Goal: Obtain resource: Download file/media

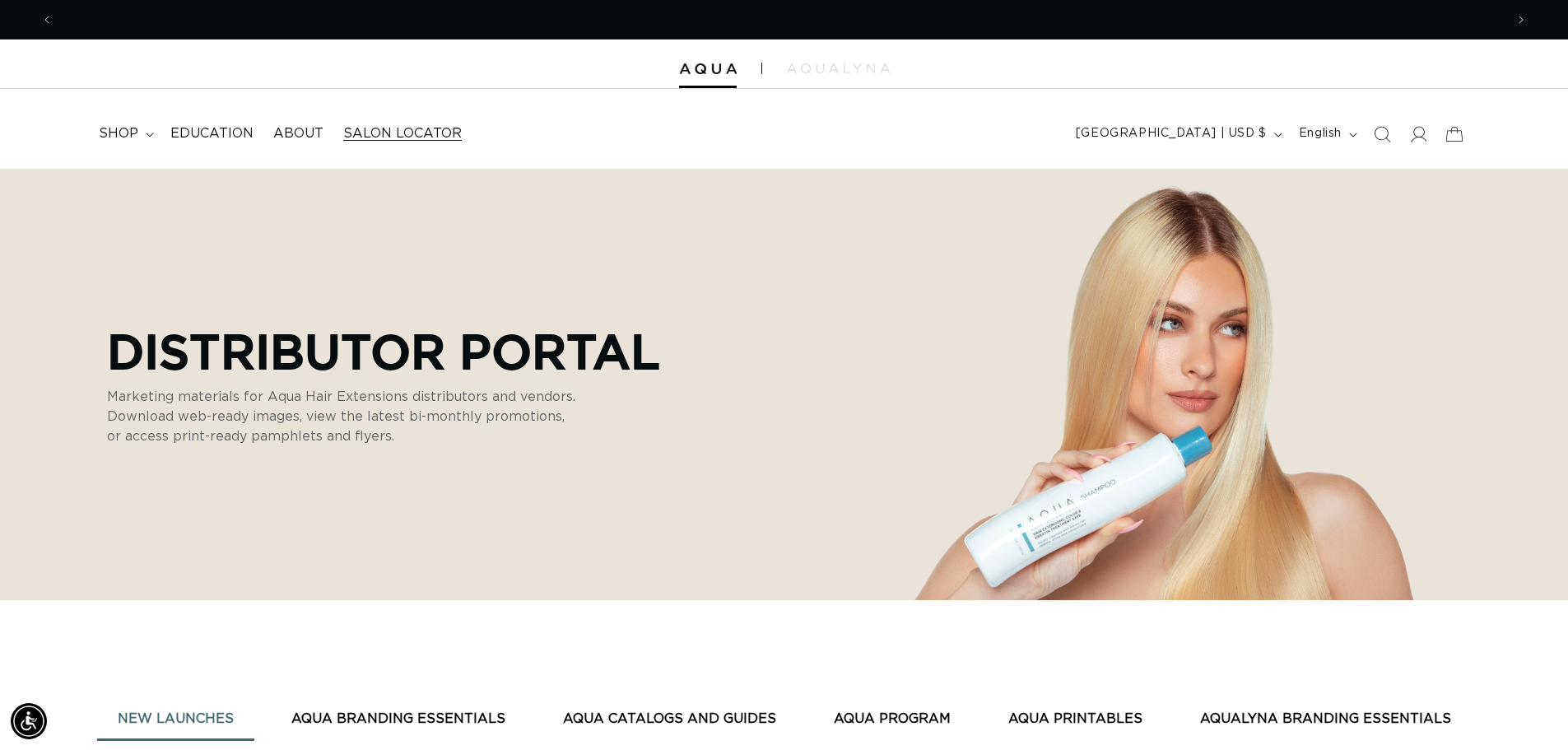
scroll to position [0, 2902]
click at [368, 134] on span "Salon Locator" at bounding box center [402, 133] width 118 height 17
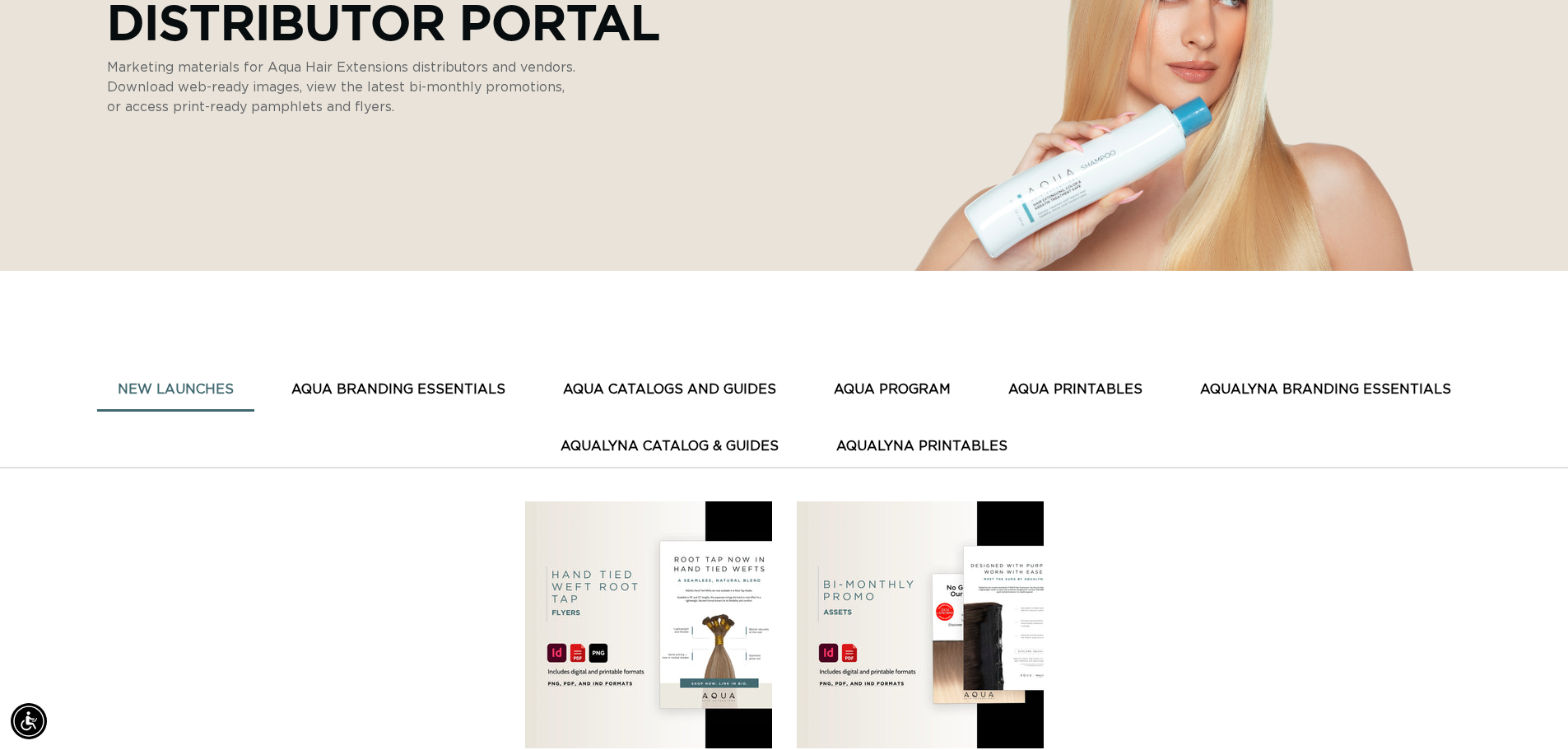
scroll to position [0, 1451]
click at [371, 385] on button "AQUA BRANDING ESSENTIALS" at bounding box center [398, 390] width 255 height 41
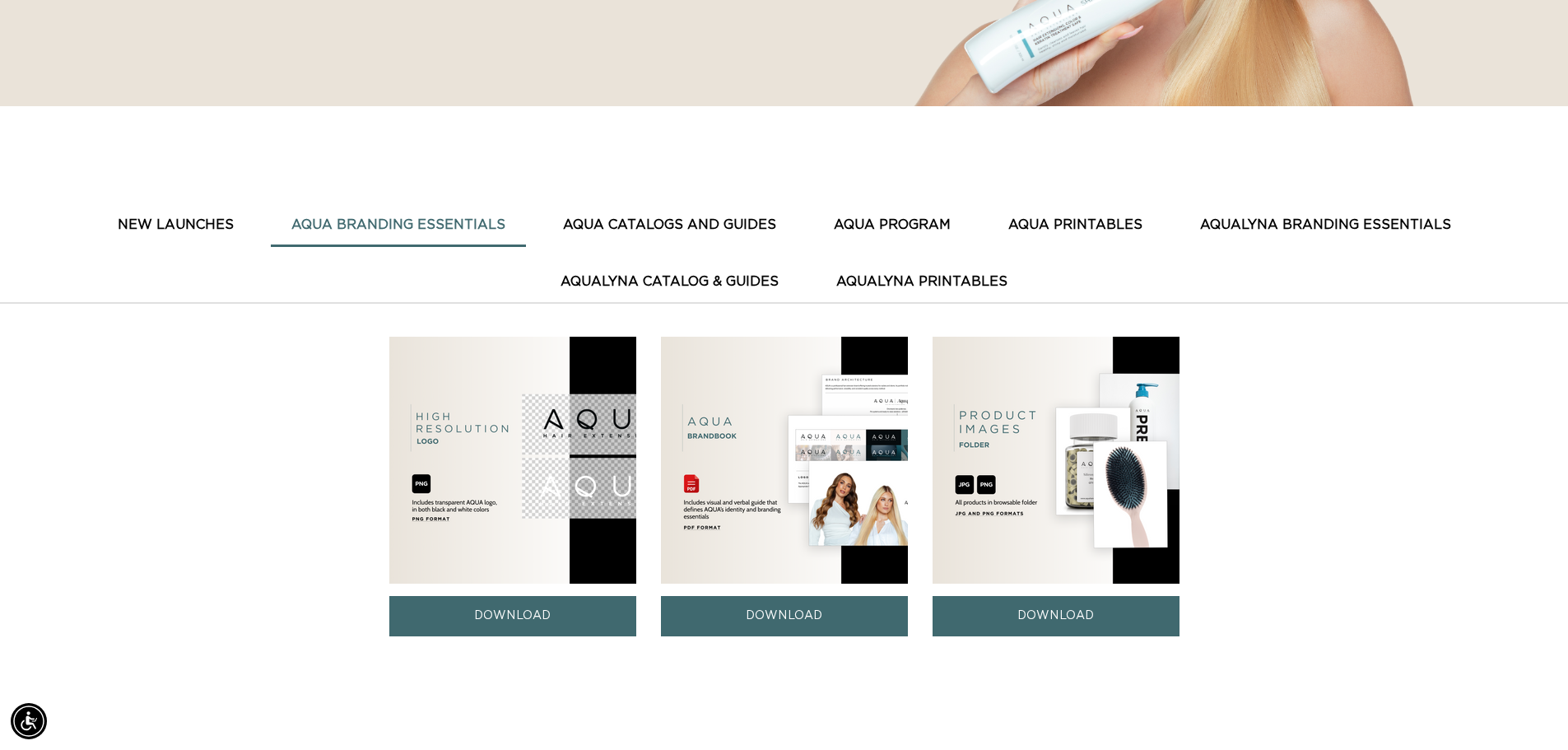
click at [743, 510] on img at bounding box center [784, 460] width 247 height 247
click at [758, 613] on link "DOWNLOAD" at bounding box center [784, 616] width 247 height 41
click at [677, 222] on button "AQUA CATALOGS AND GUIDES" at bounding box center [669, 225] width 254 height 41
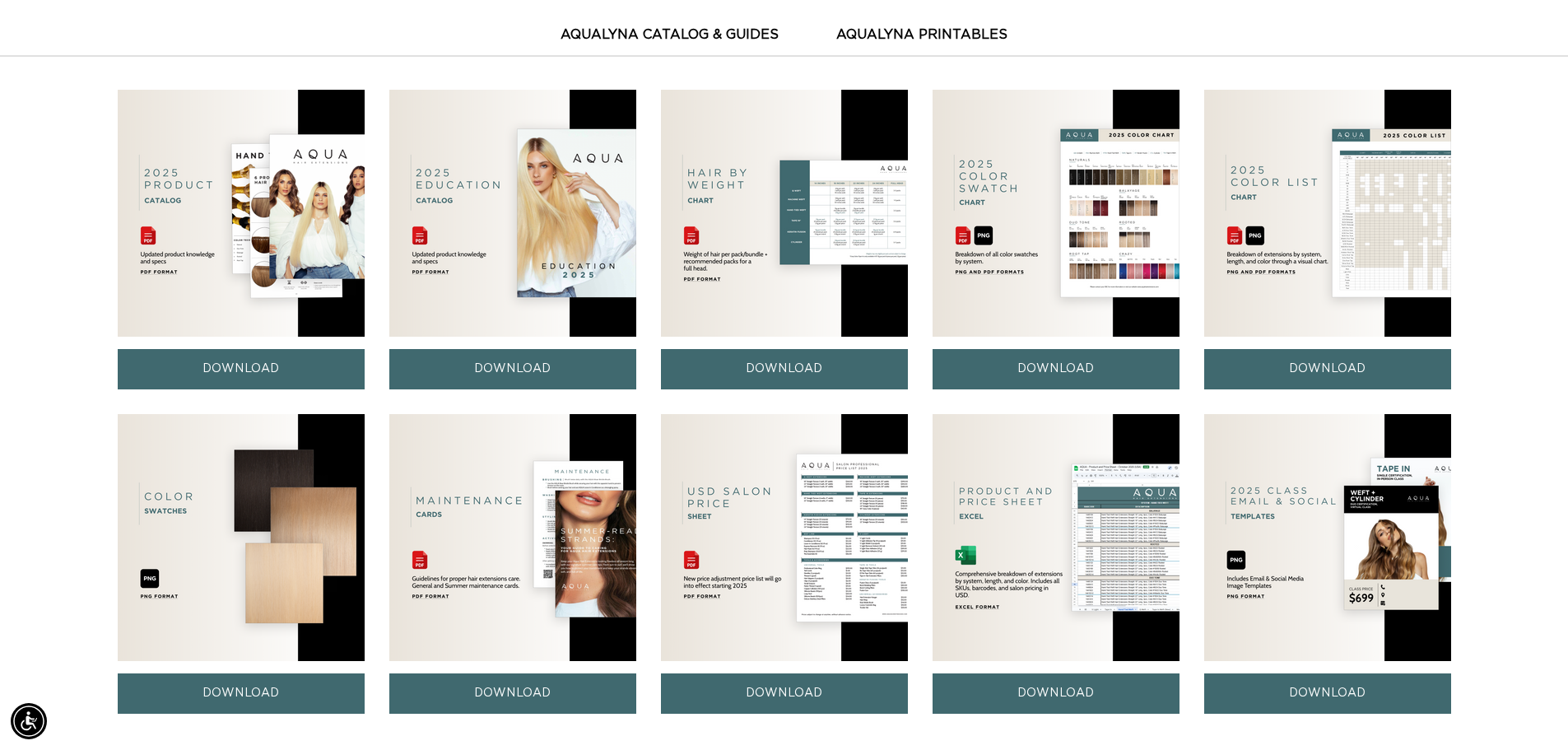
click at [1294, 530] on img at bounding box center [1327, 537] width 247 height 247
click at [1263, 698] on link "DOWNLOAD" at bounding box center [1327, 694] width 247 height 41
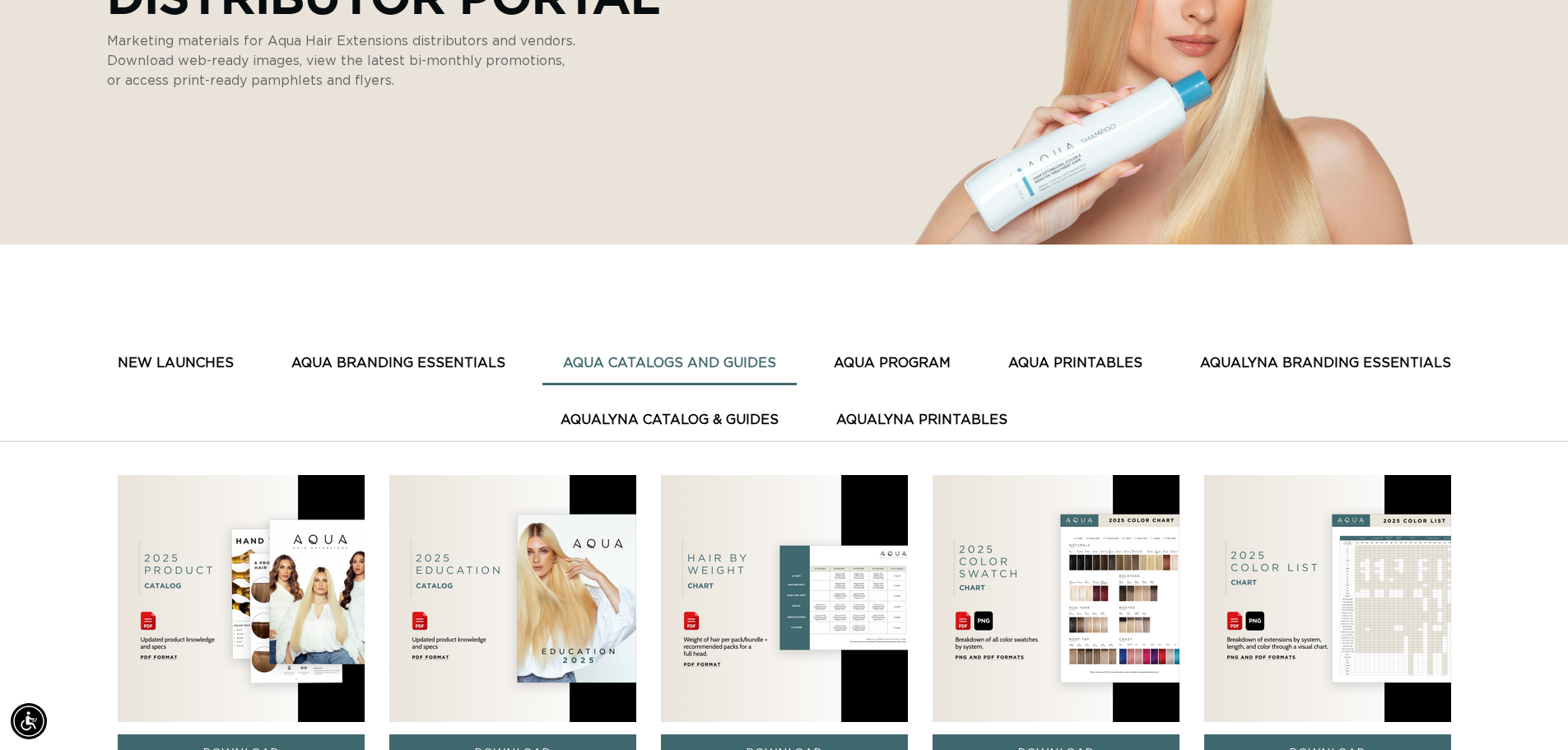
scroll to position [326, 0]
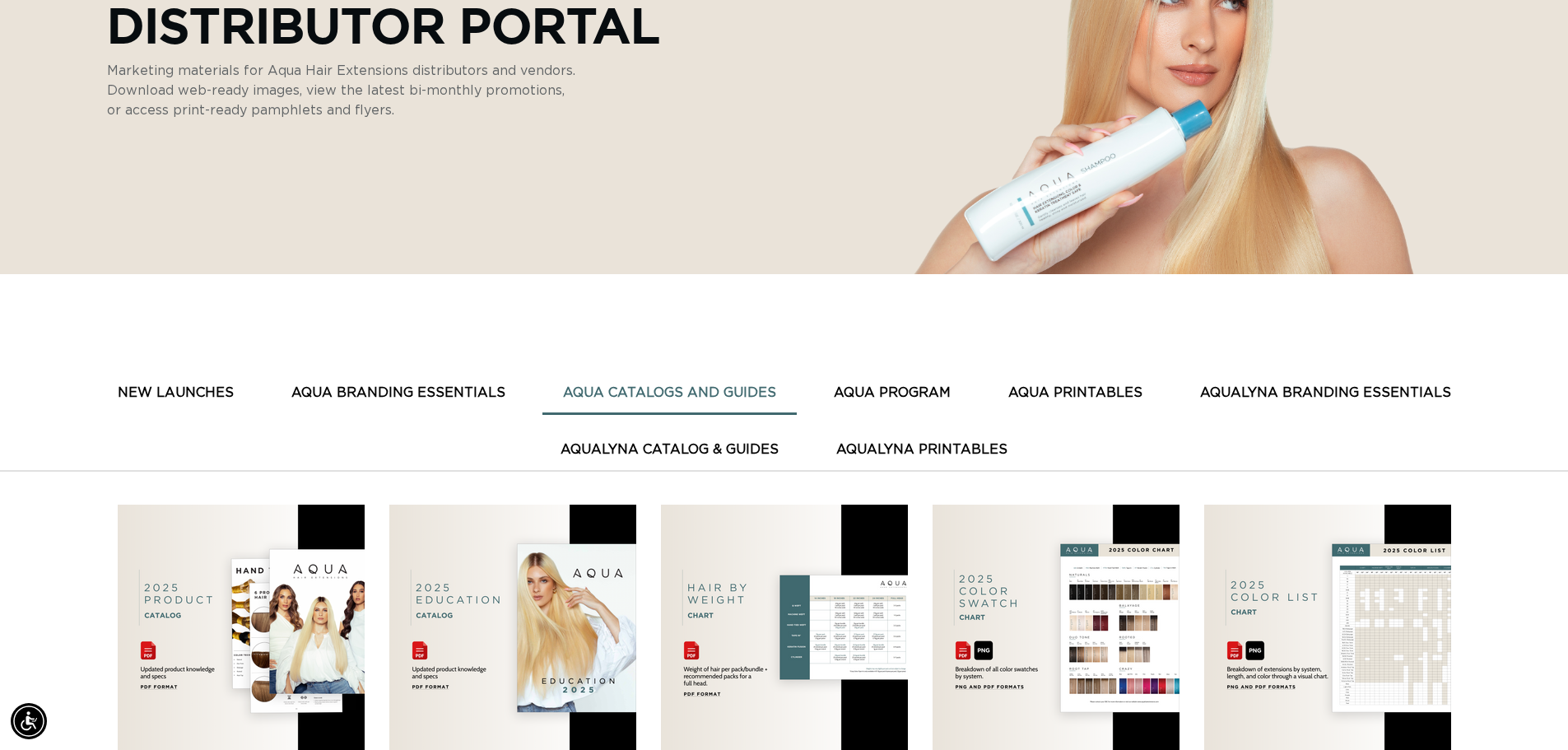
click at [918, 383] on button "AQUA PROGRAM" at bounding box center [892, 393] width 158 height 41
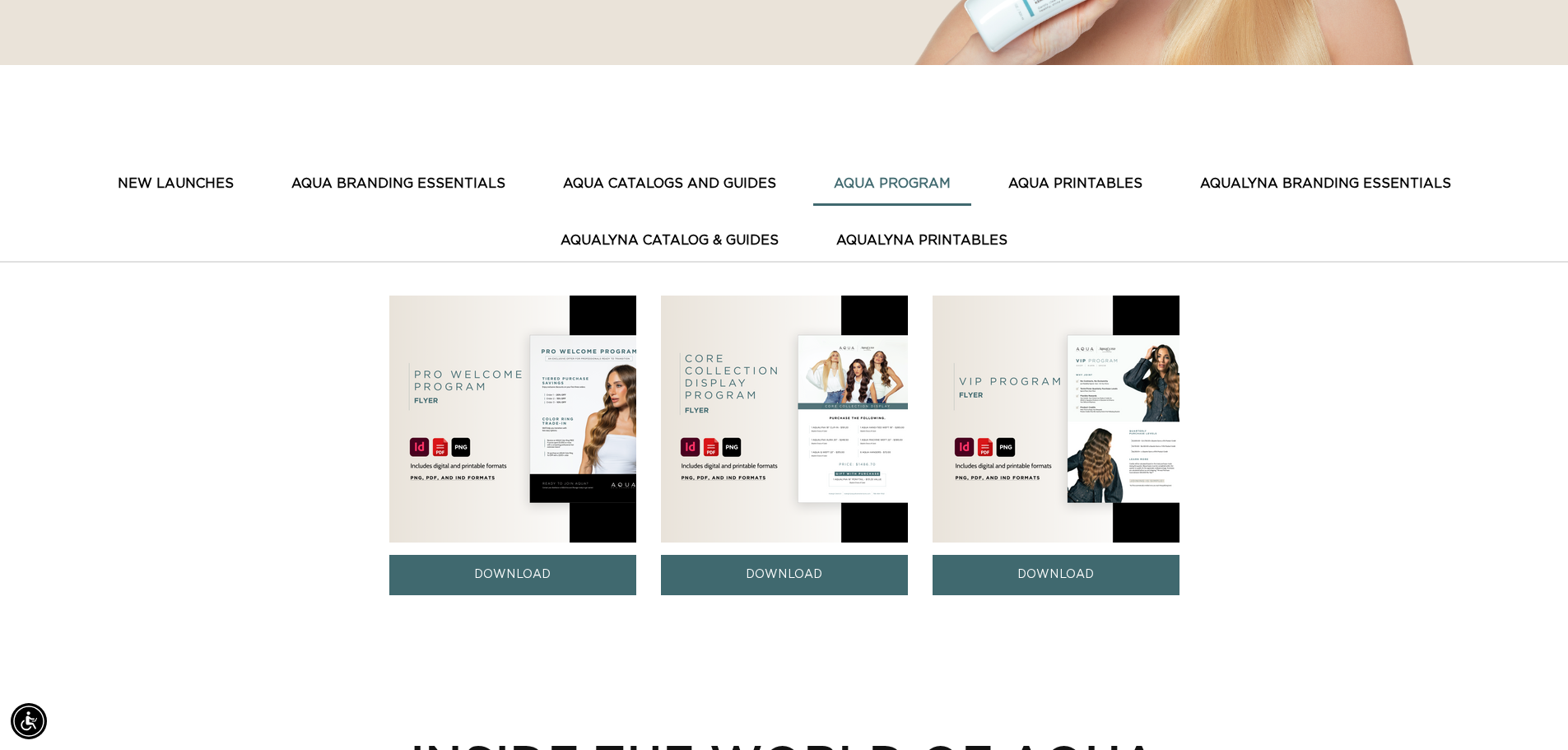
scroll to position [573, 0]
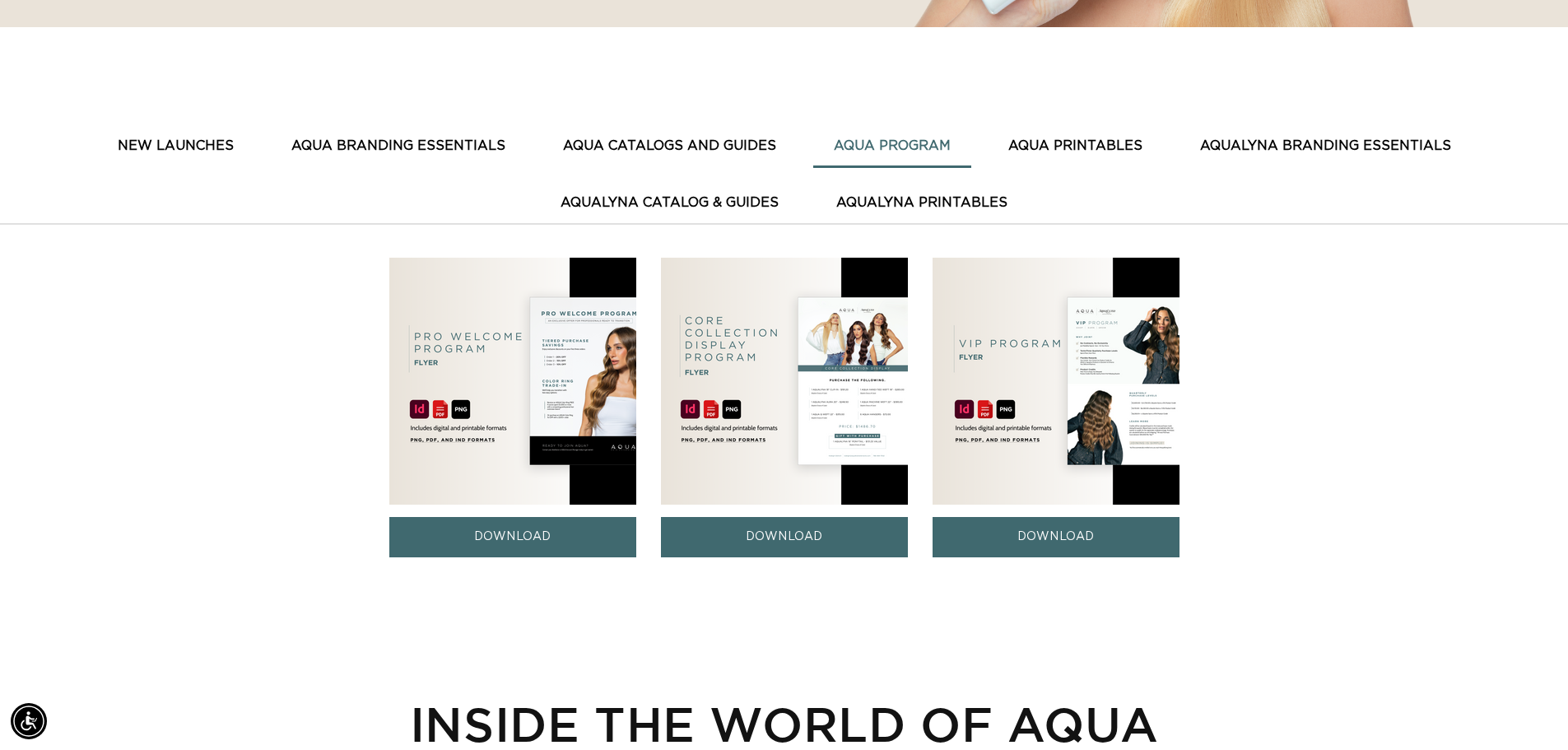
click at [556, 411] on img at bounding box center [512, 381] width 247 height 247
click at [516, 536] on link "DOWNLOAD" at bounding box center [512, 537] width 247 height 41
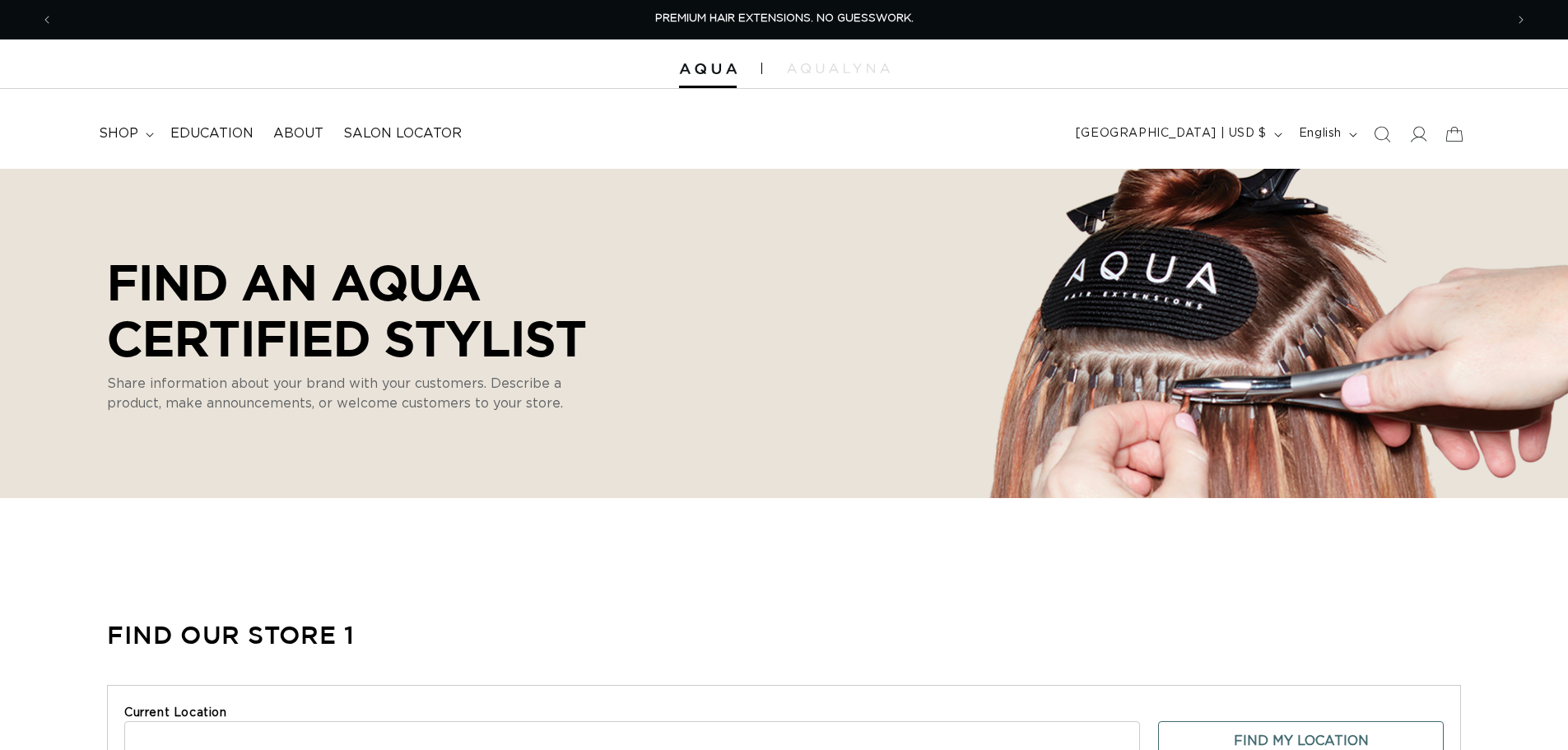
select select "m"
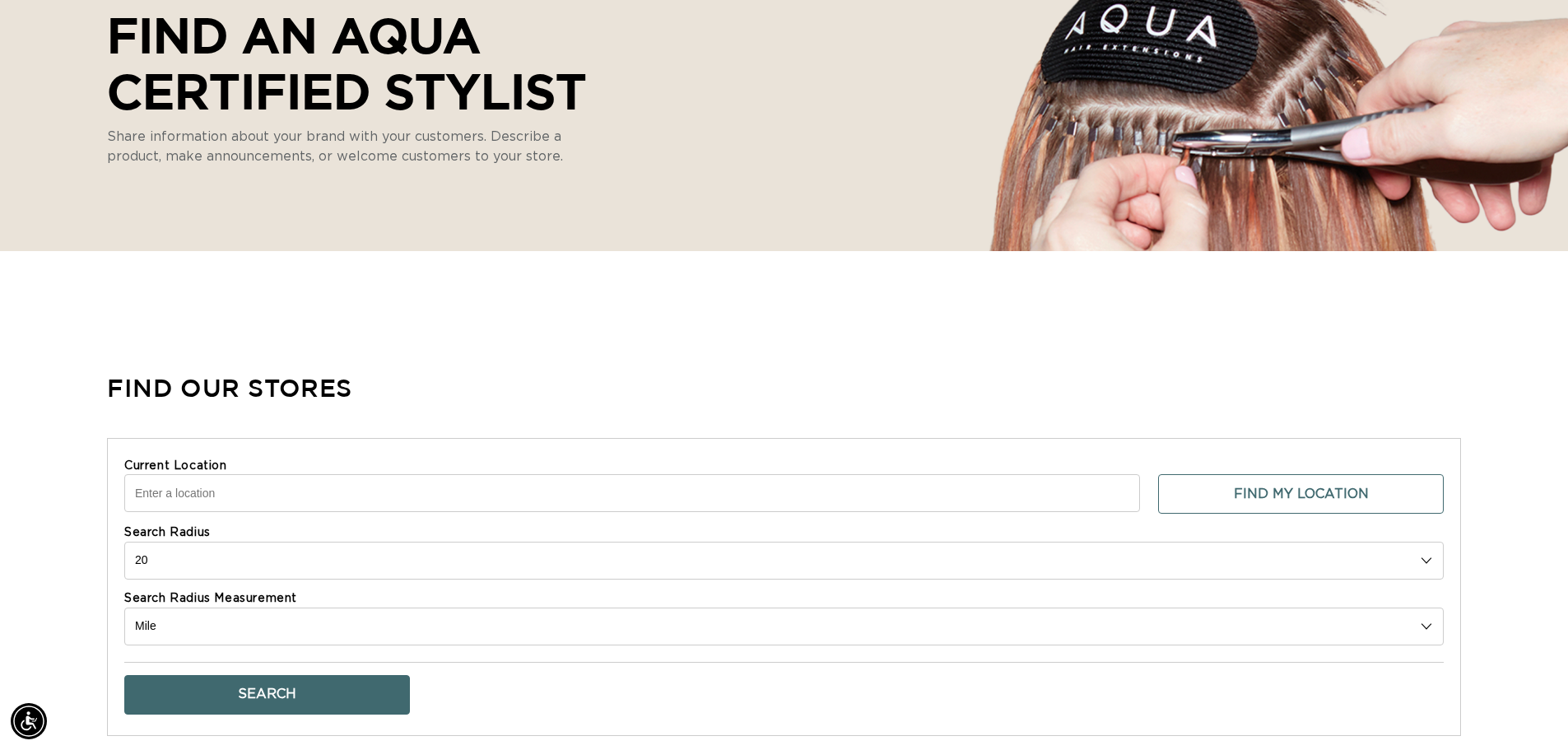
scroll to position [0, 2902]
click at [228, 485] on input "Current Location" at bounding box center [631, 493] width 1015 height 38
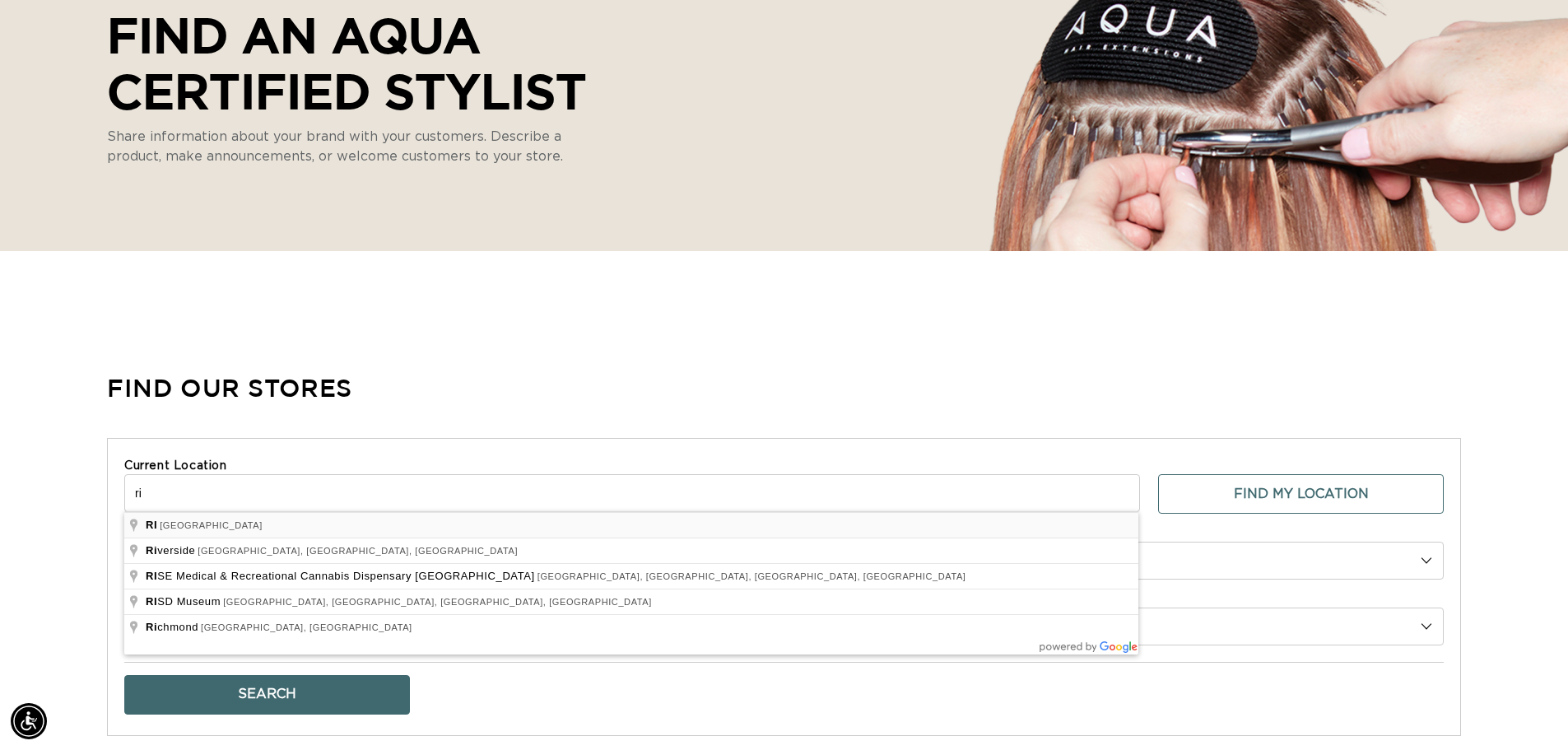
type input "[GEOGRAPHIC_DATA], [GEOGRAPHIC_DATA]"
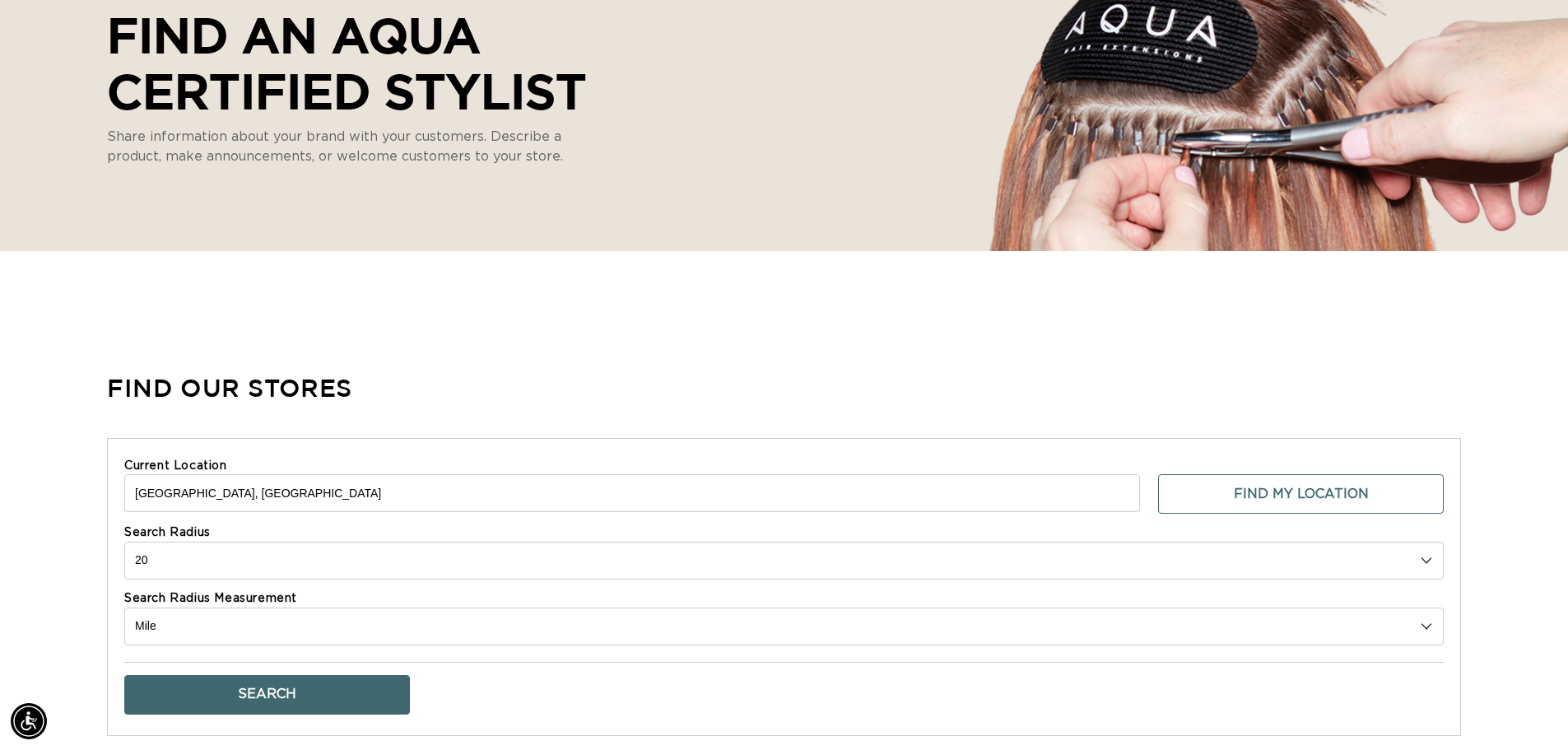
click at [244, 702] on button "Search" at bounding box center [266, 695] width 285 height 40
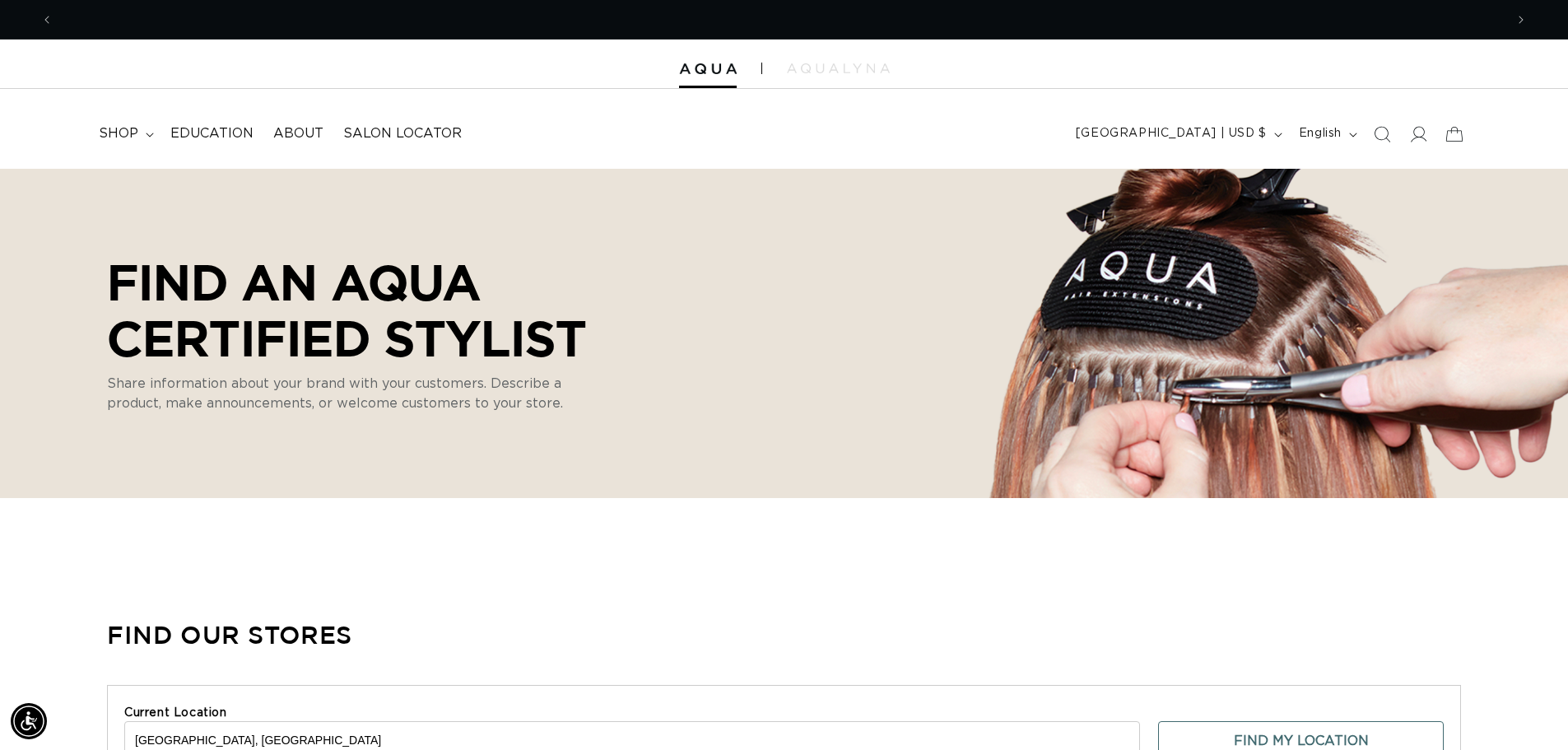
scroll to position [0, 2902]
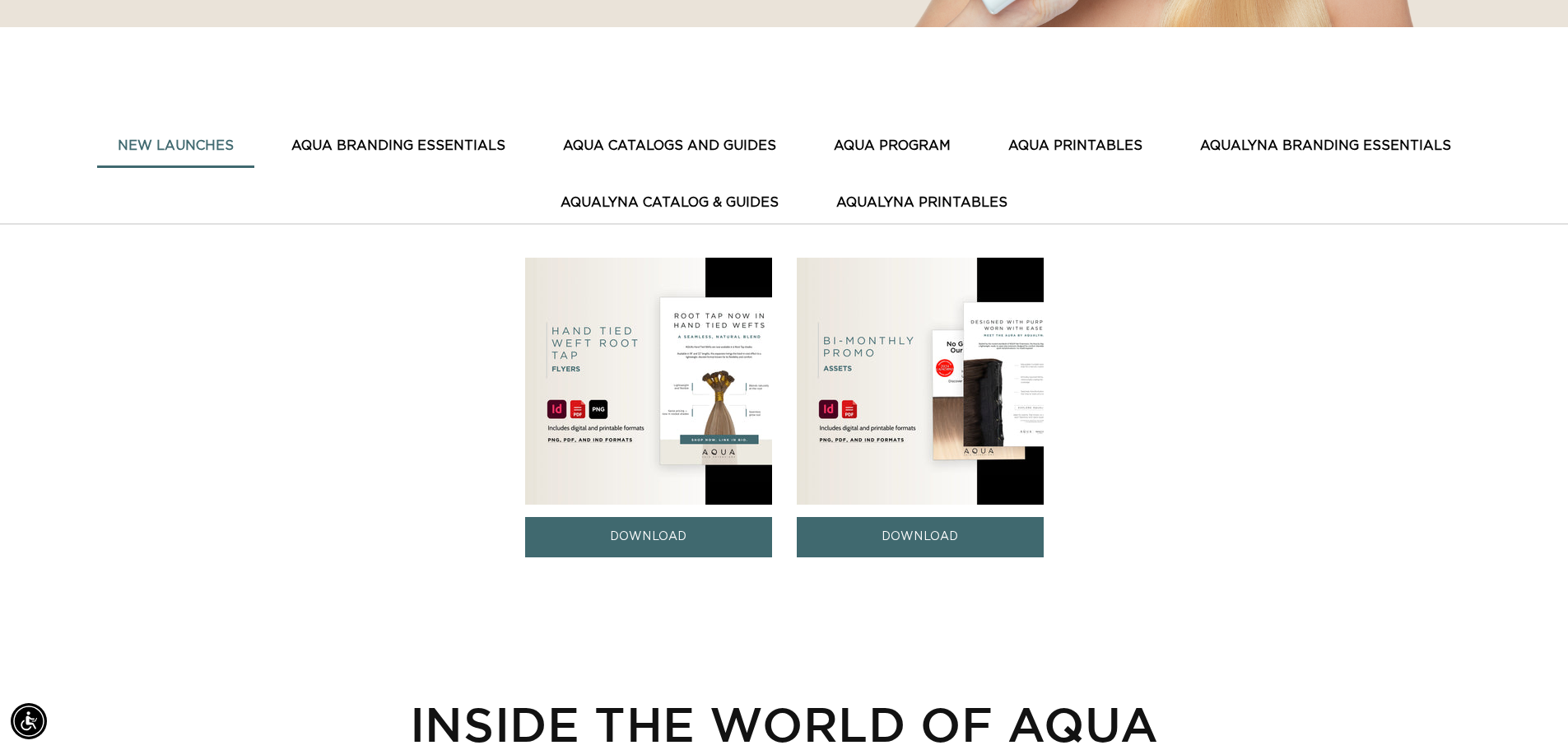
scroll to position [0, 2902]
click at [1048, 147] on button "AQUA PRINTABLES" at bounding box center [1075, 146] width 175 height 41
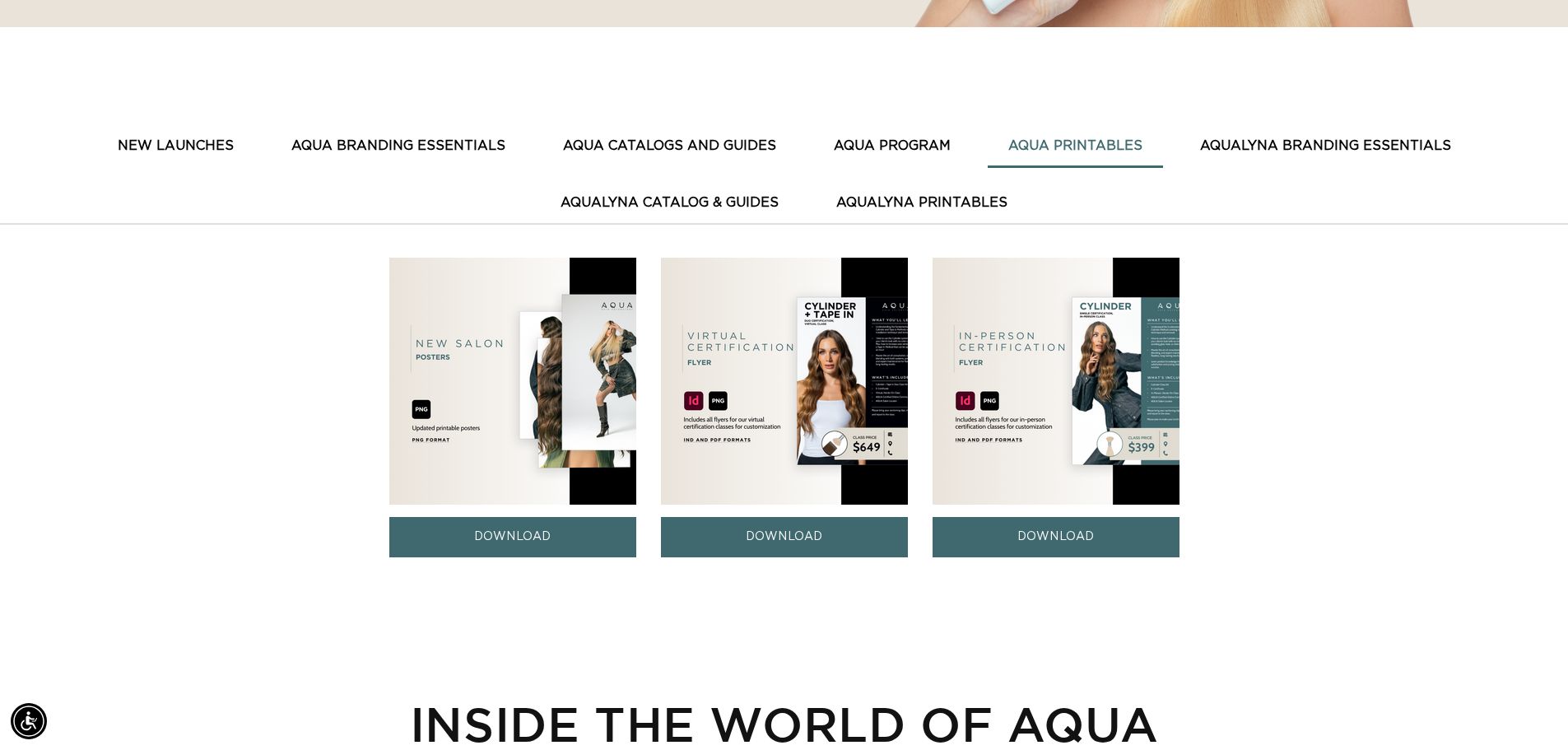
scroll to position [0, 1451]
click at [905, 209] on button "AquaLyna Printables" at bounding box center [922, 203] width 213 height 41
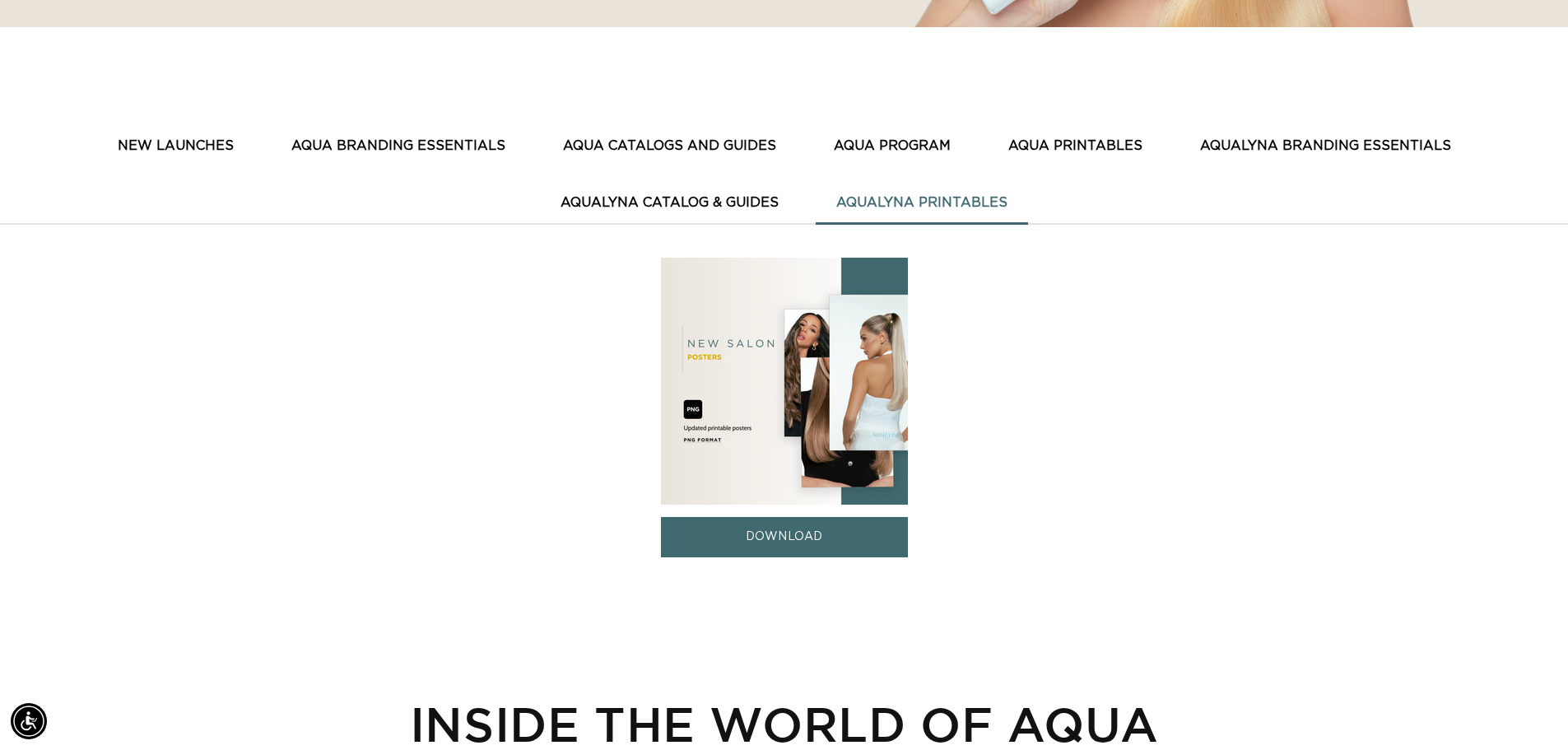
scroll to position [0, 0]
click at [697, 206] on button "AquaLyna Catalog & Guides" at bounding box center [669, 203] width 259 height 41
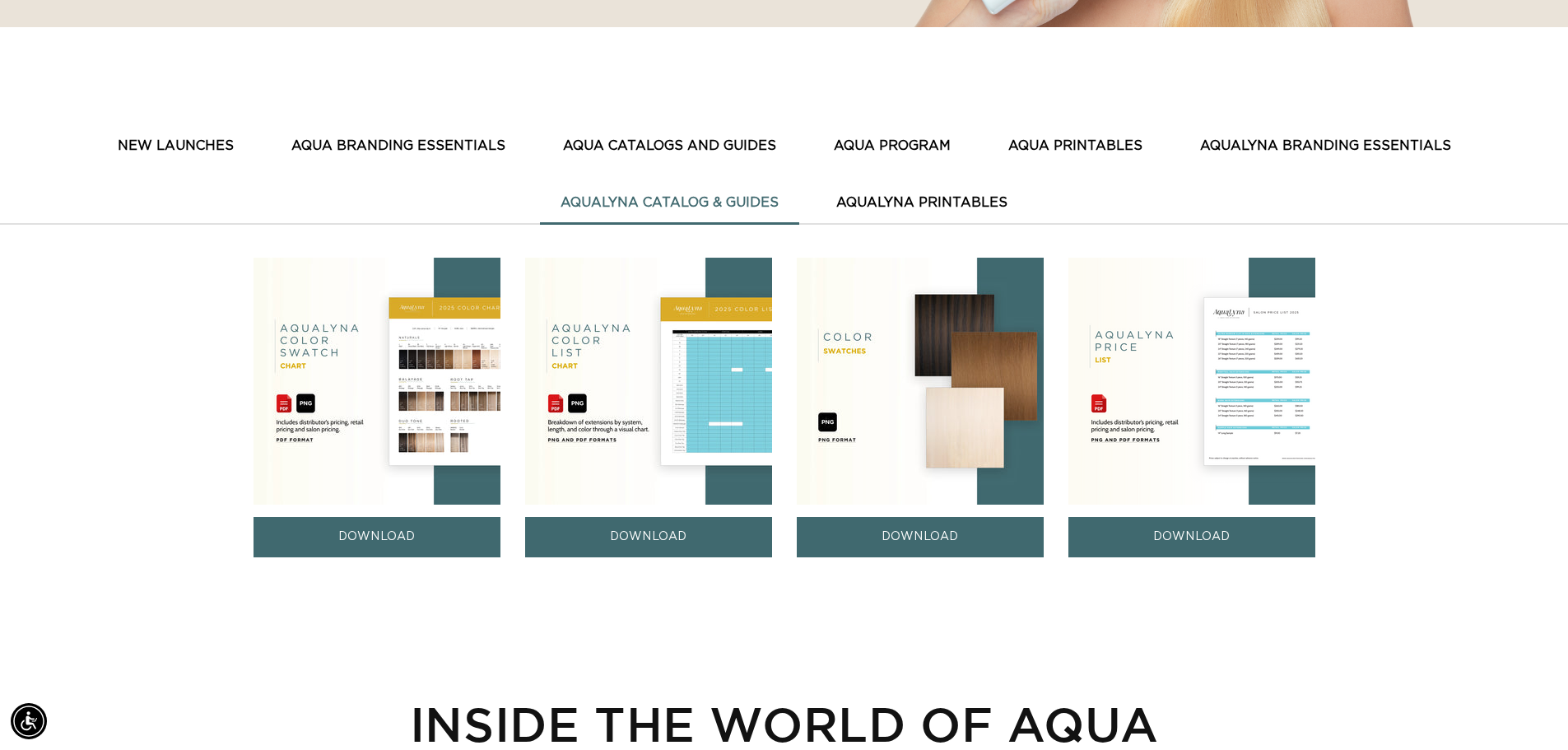
scroll to position [0, 2902]
